Goal: Find specific page/section: Find specific page/section

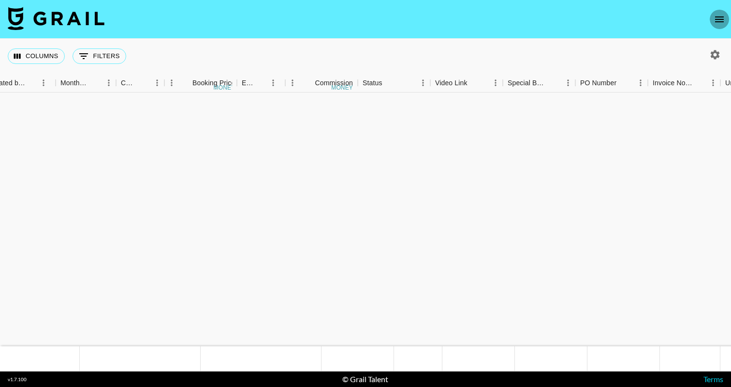
click at [728, 20] on button "open drawer" at bounding box center [719, 19] width 19 height 19
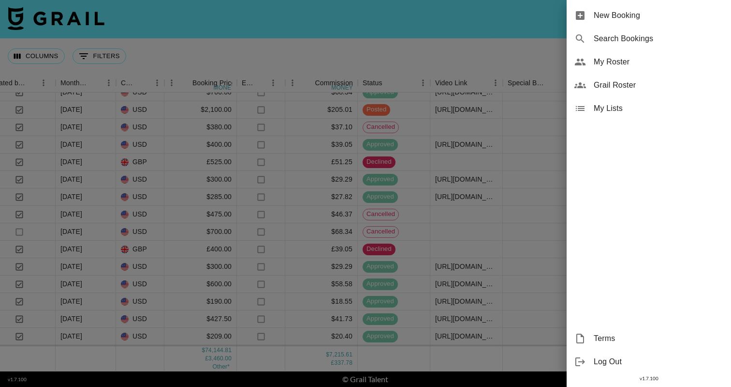
click at [639, 64] on span "My Roster" at bounding box center [659, 62] width 130 height 12
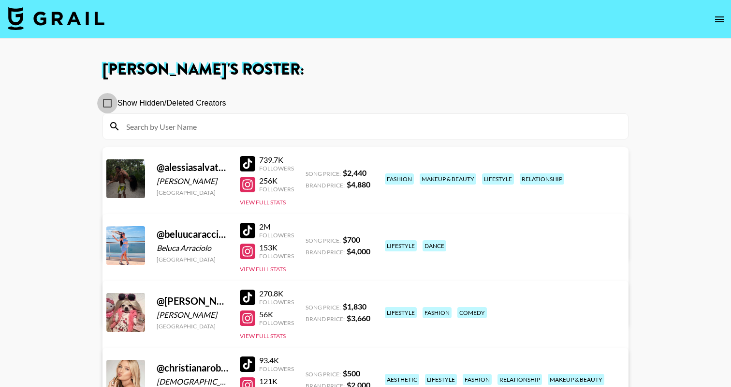
click at [107, 98] on input "Show Hidden/Deleted Creators" at bounding box center [107, 103] width 20 height 20
click at [107, 100] on input "Show Hidden/Deleted Creators" at bounding box center [107, 103] width 20 height 20
checkbox input "false"
click at [715, 21] on icon "open drawer" at bounding box center [719, 19] width 9 height 6
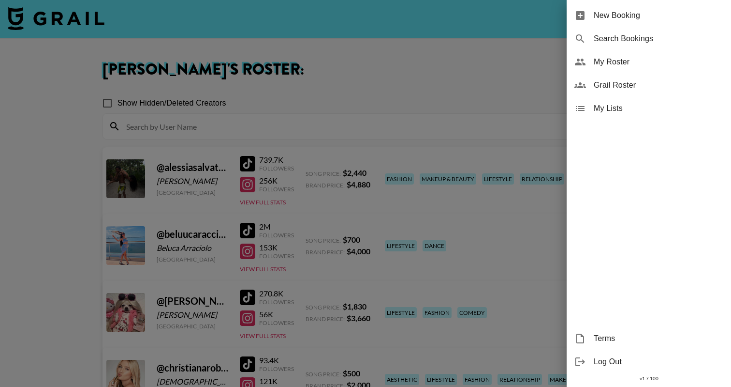
click at [633, 84] on span "Grail Roster" at bounding box center [659, 85] width 130 height 12
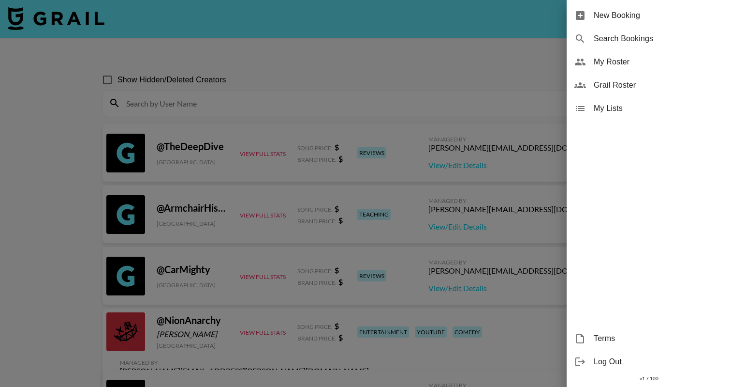
click at [276, 111] on div at bounding box center [365, 193] width 731 height 387
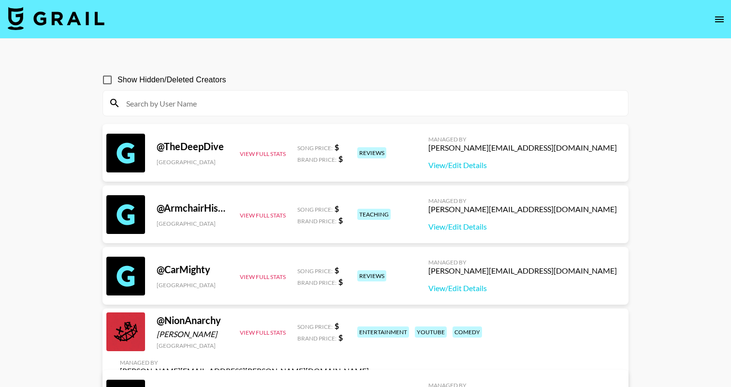
click at [276, 100] on input at bounding box center [371, 102] width 502 height 15
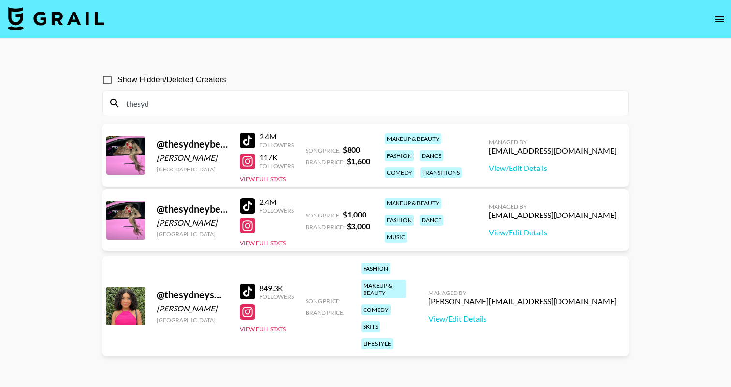
click at [354, 107] on input "thesyd" at bounding box center [371, 102] width 502 height 15
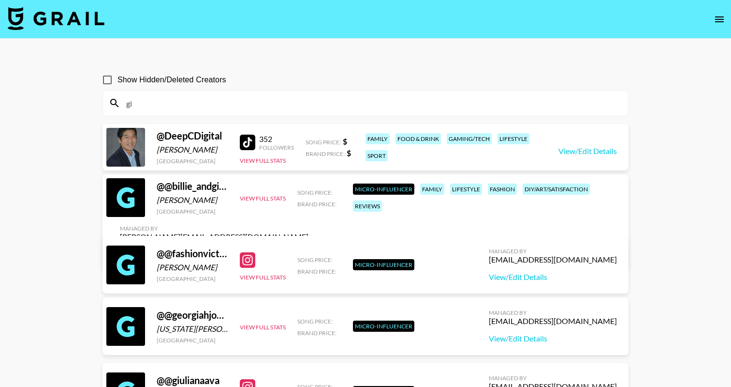
type input "g"
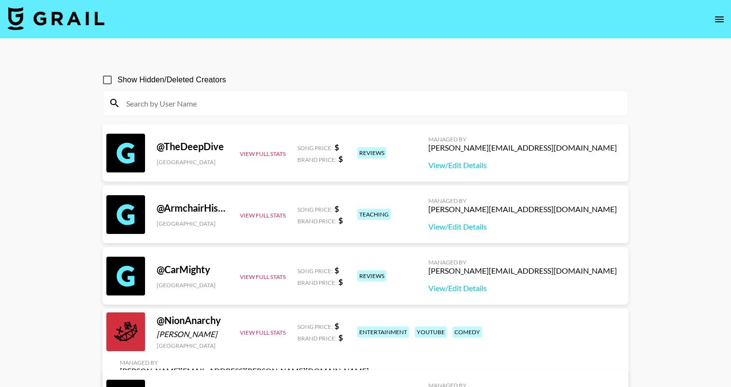
type input "m"
type input "d"
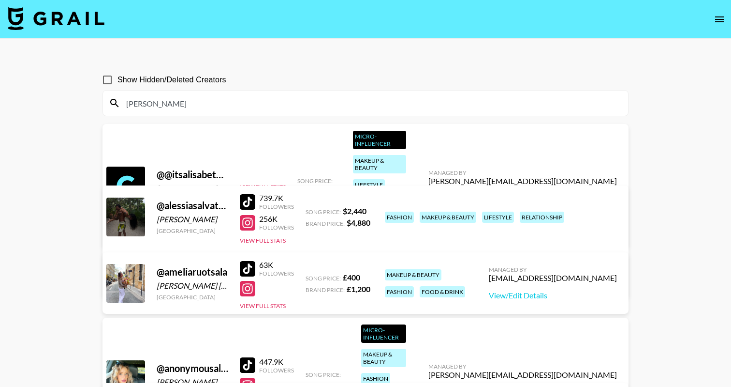
type input "salma"
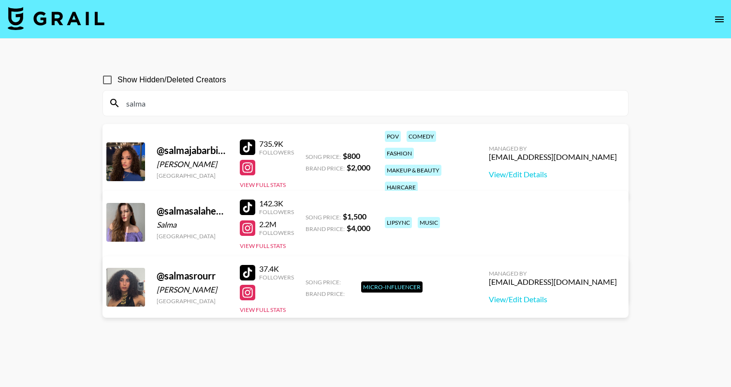
click at [125, 105] on input "salma" at bounding box center [371, 102] width 502 height 15
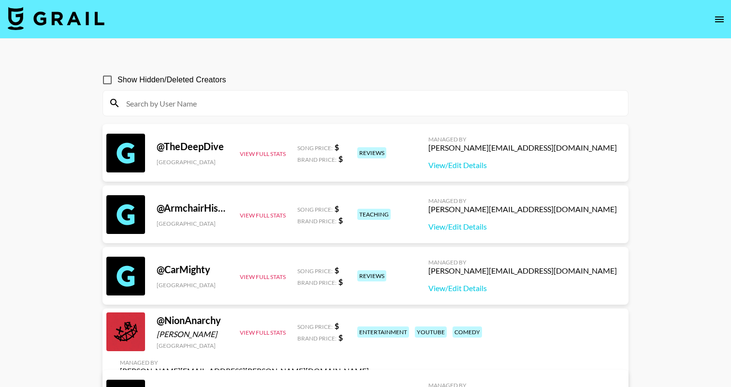
click at [67, 25] on img at bounding box center [56, 18] width 97 height 23
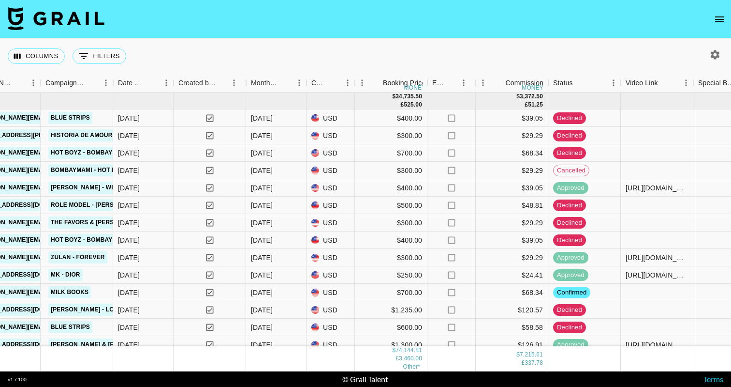
scroll to position [0, 547]
click at [716, 25] on icon "open drawer" at bounding box center [720, 20] width 12 height 12
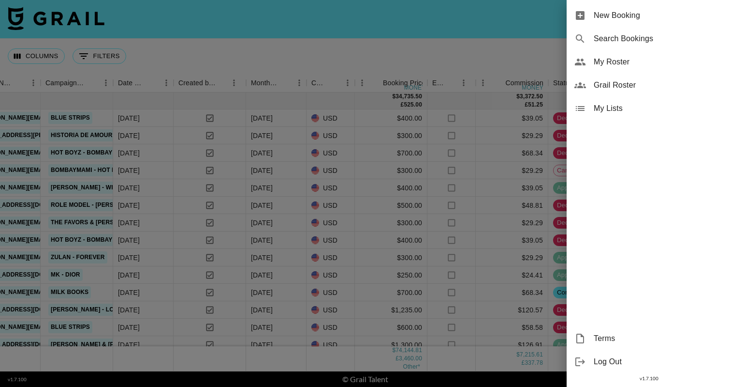
click at [498, 31] on div at bounding box center [365, 193] width 731 height 387
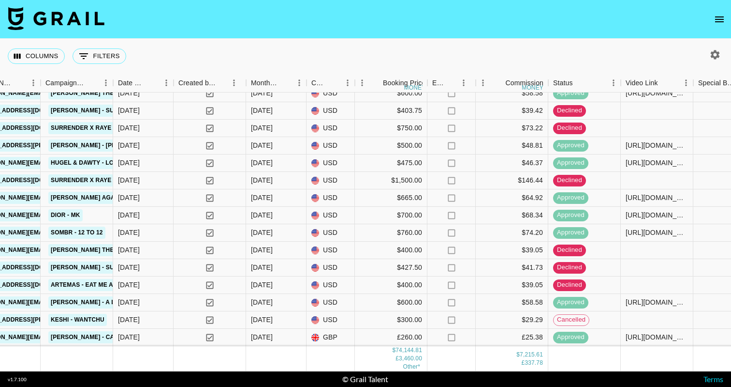
scroll to position [2035, 547]
